Goal: Browse casually: Explore the website without a specific task or goal

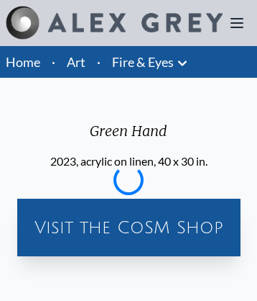
click at [237, 23] on icon at bounding box center [238, 23] width 12 height 9
click at [128, 204] on div "Visit the CoSM Shop" at bounding box center [129, 227] width 212 height 46
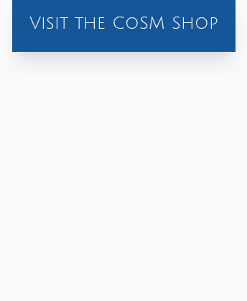
scroll to position [1832, 0]
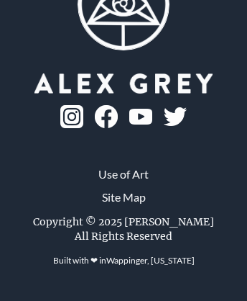
click at [129, 125] on img at bounding box center [140, 117] width 23 height 17
